Goal: Transaction & Acquisition: Purchase product/service

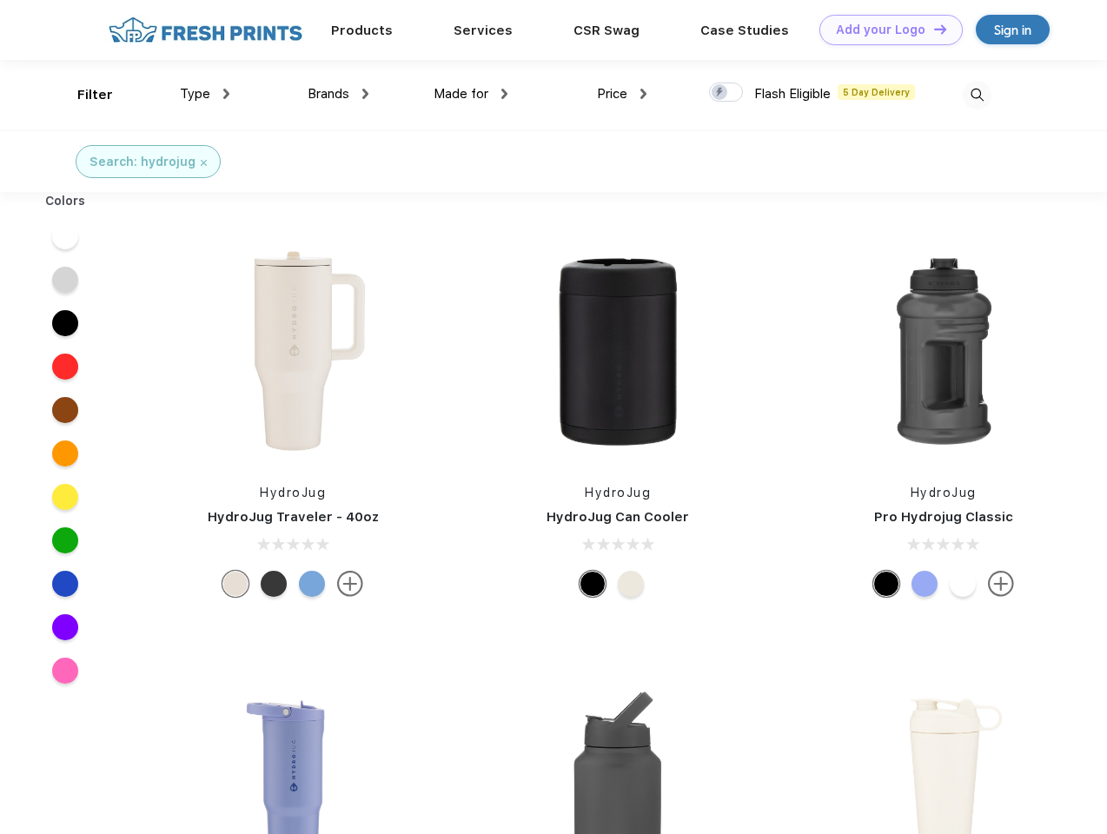
scroll to position [1, 0]
click at [885, 30] on link "Add your Logo Design Tool" at bounding box center [891, 30] width 143 height 30
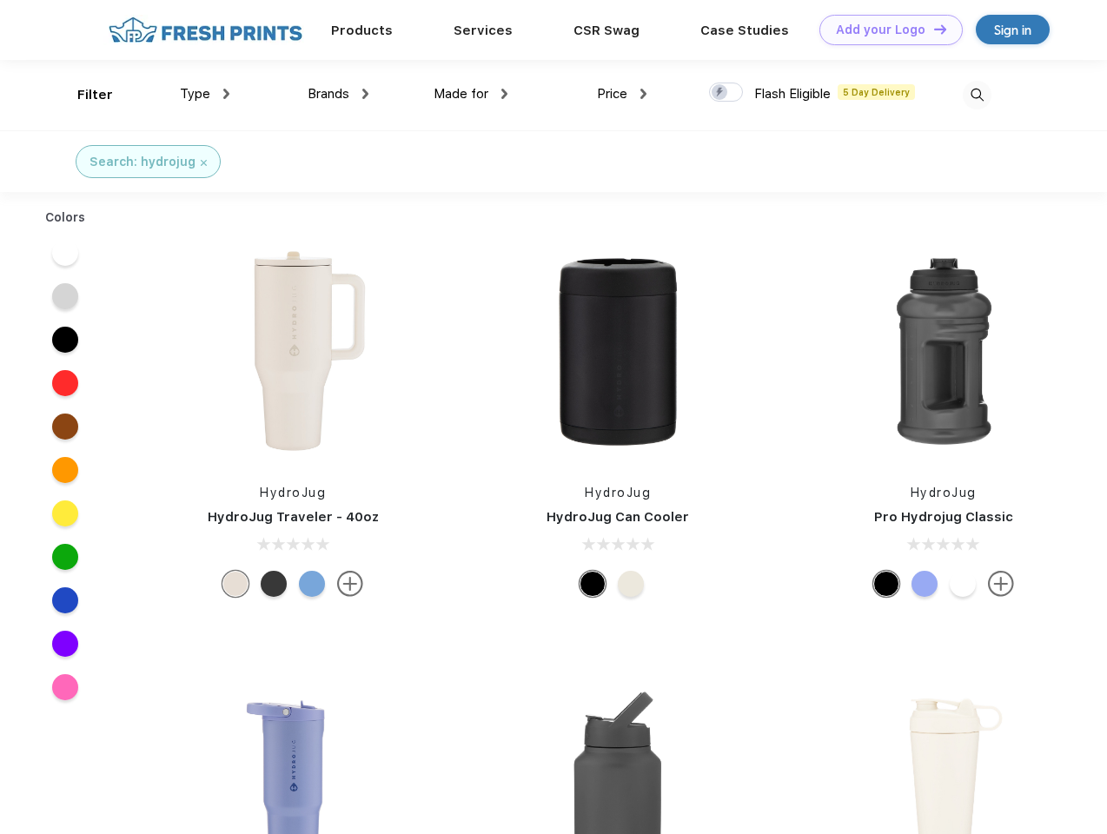
click at [0, 0] on div "Design Tool" at bounding box center [0, 0] width 0 height 0
click at [932, 29] on link "Add your Logo Design Tool" at bounding box center [891, 30] width 143 height 30
click at [83, 95] on div "Filter" at bounding box center [95, 95] width 36 height 20
click at [205, 94] on span "Type" at bounding box center [195, 94] width 30 height 16
click at [338, 94] on span "Brands" at bounding box center [329, 94] width 42 height 16
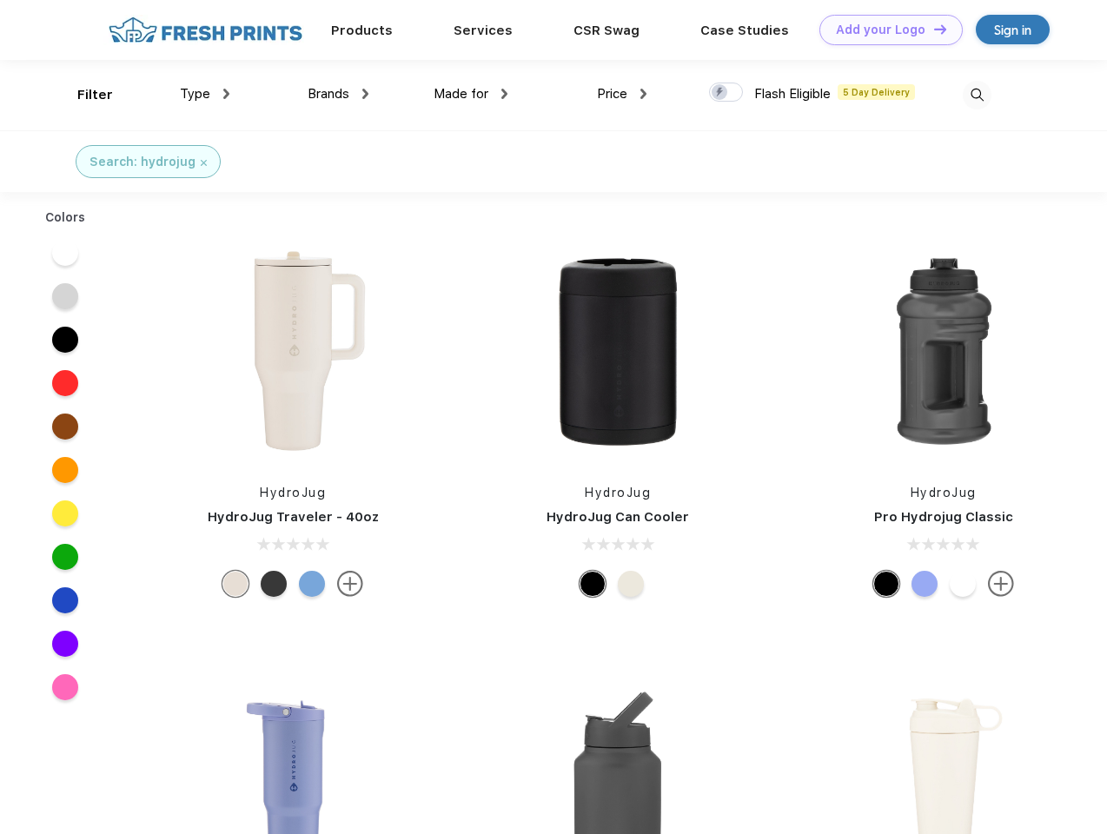
click at [471, 94] on span "Made for" at bounding box center [461, 94] width 55 height 16
click at [622, 94] on span "Price" at bounding box center [612, 94] width 30 height 16
click at [727, 93] on div at bounding box center [726, 92] width 34 height 19
click at [720, 93] on input "checkbox" at bounding box center [714, 87] width 11 height 11
click at [977, 95] on img at bounding box center [977, 95] width 29 height 29
